Goal: Find specific page/section: Find specific page/section

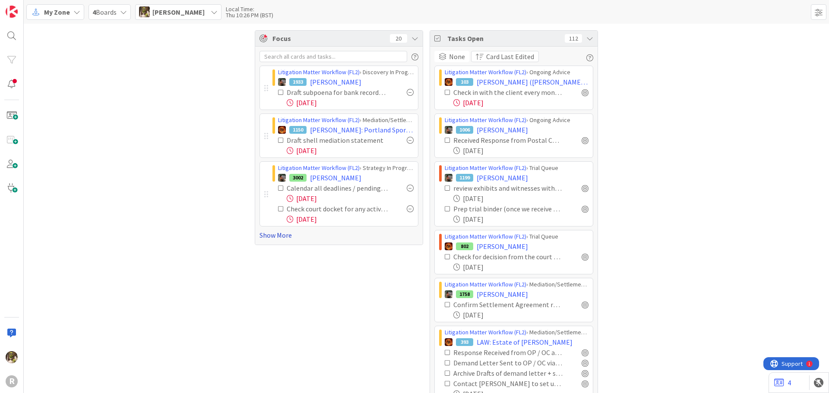
click at [286, 233] on link "Show More" at bounding box center [338, 235] width 159 height 10
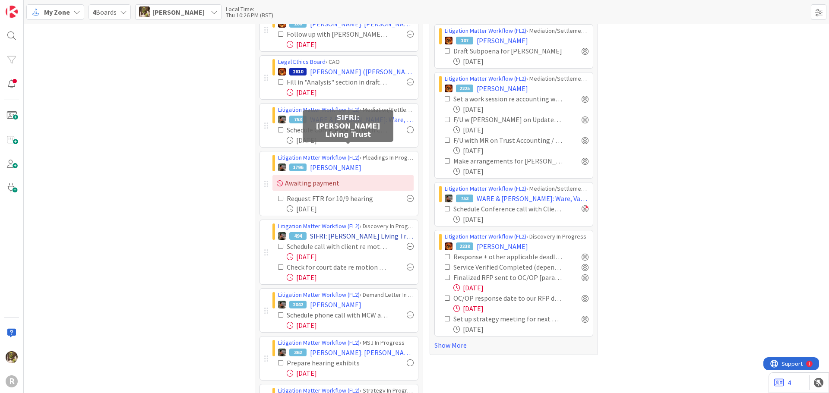
scroll to position [483, 0]
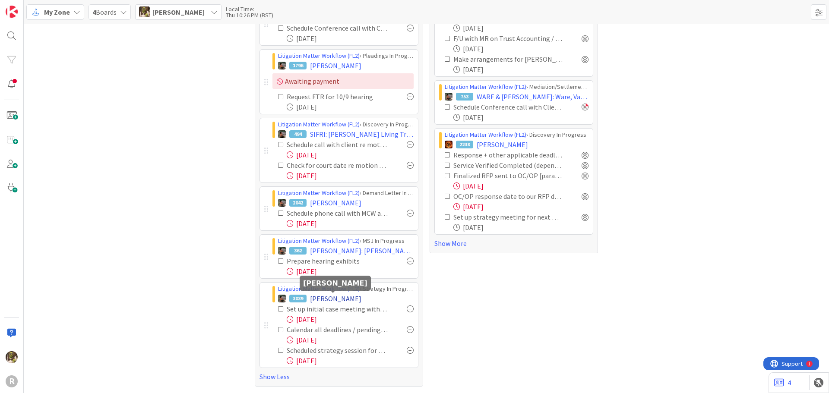
click at [340, 299] on span "[PERSON_NAME]" at bounding box center [335, 298] width 51 height 10
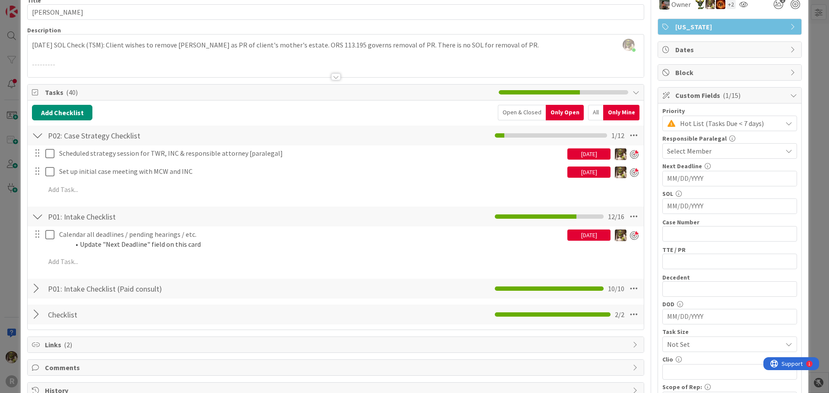
scroll to position [43, 0]
click at [35, 290] on div at bounding box center [37, 289] width 11 height 16
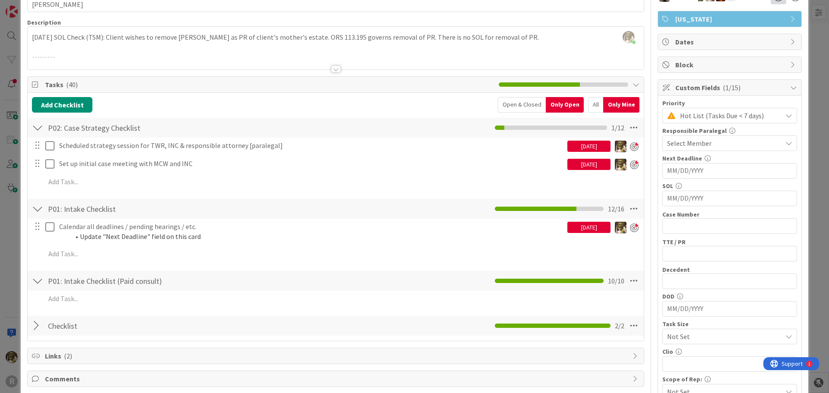
scroll to position [0, 0]
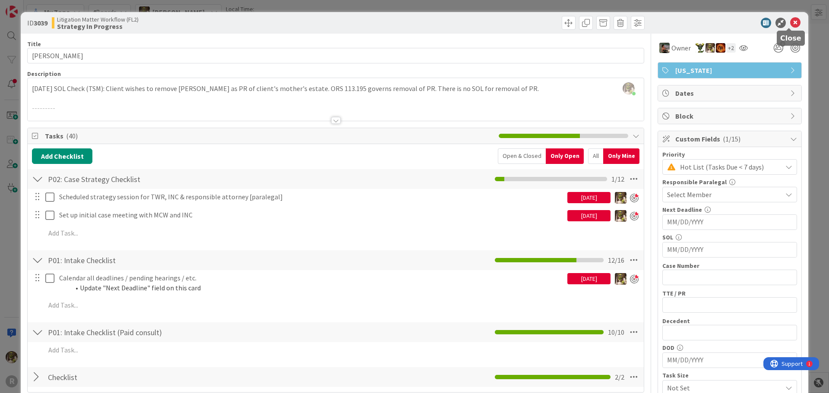
click at [790, 26] on icon at bounding box center [795, 23] width 10 height 10
